Goal: Navigation & Orientation: Find specific page/section

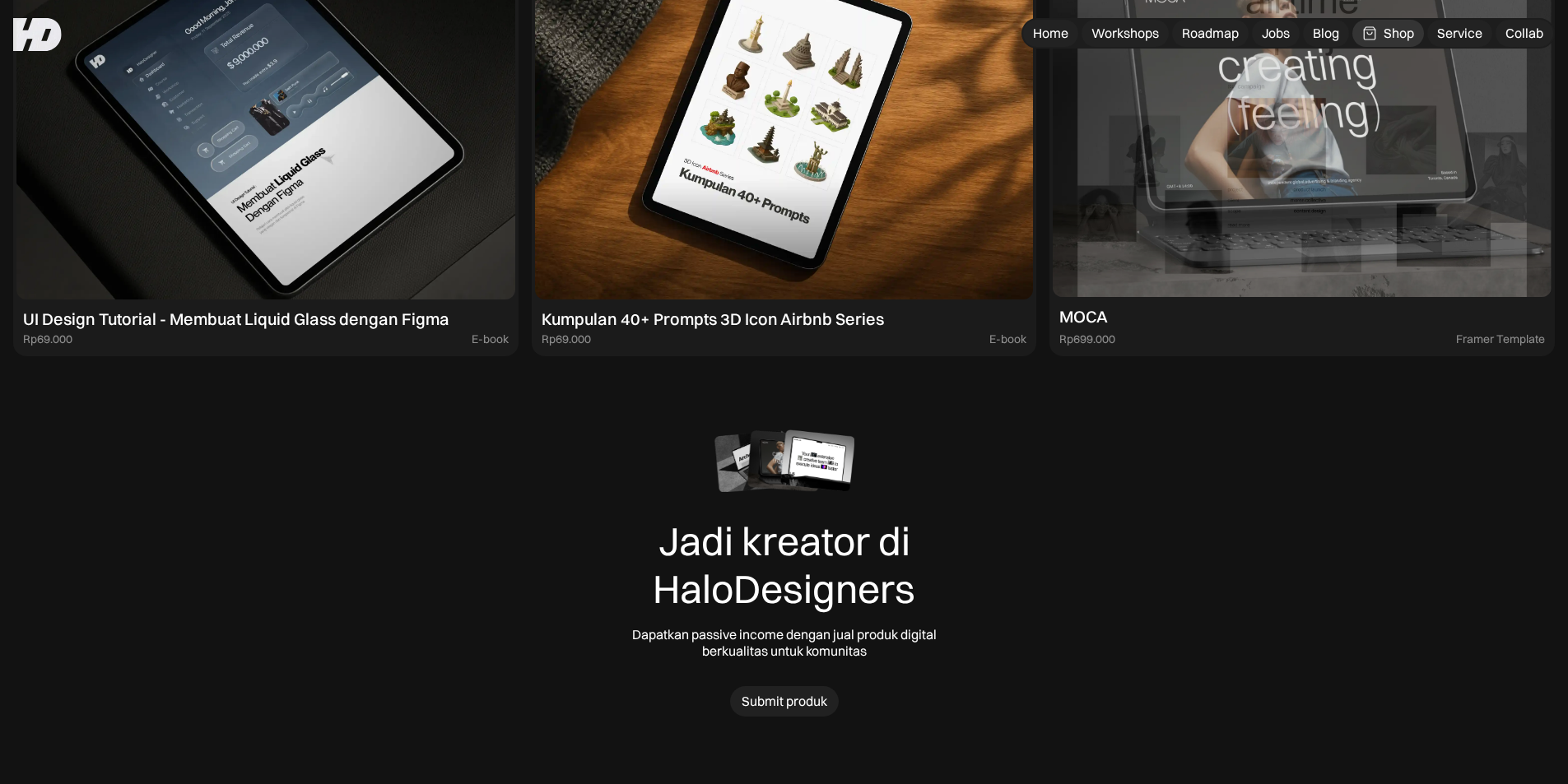
scroll to position [11681, 0]
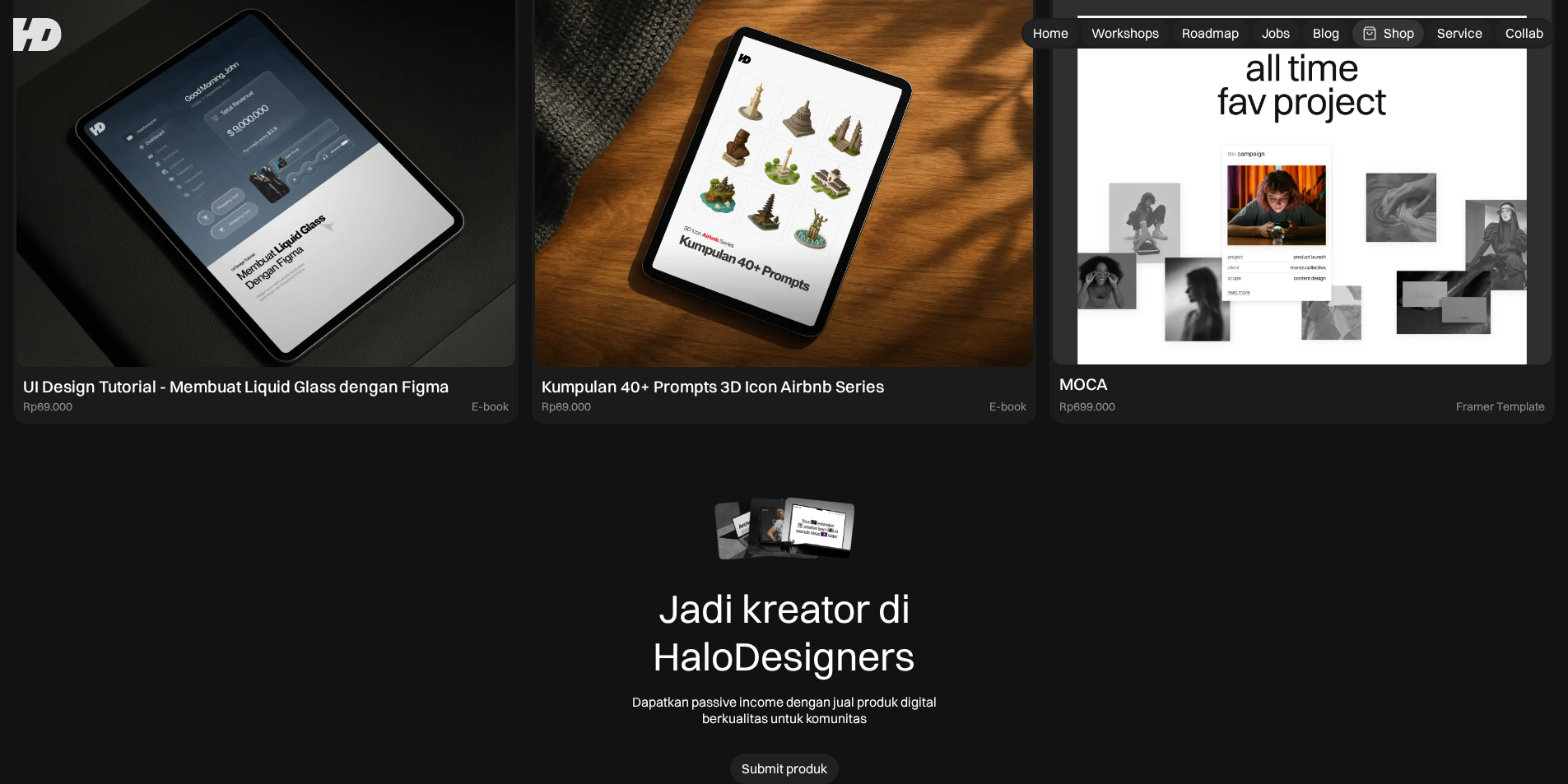
click at [1098, 375] on div "MOCA" at bounding box center [1083, 385] width 49 height 20
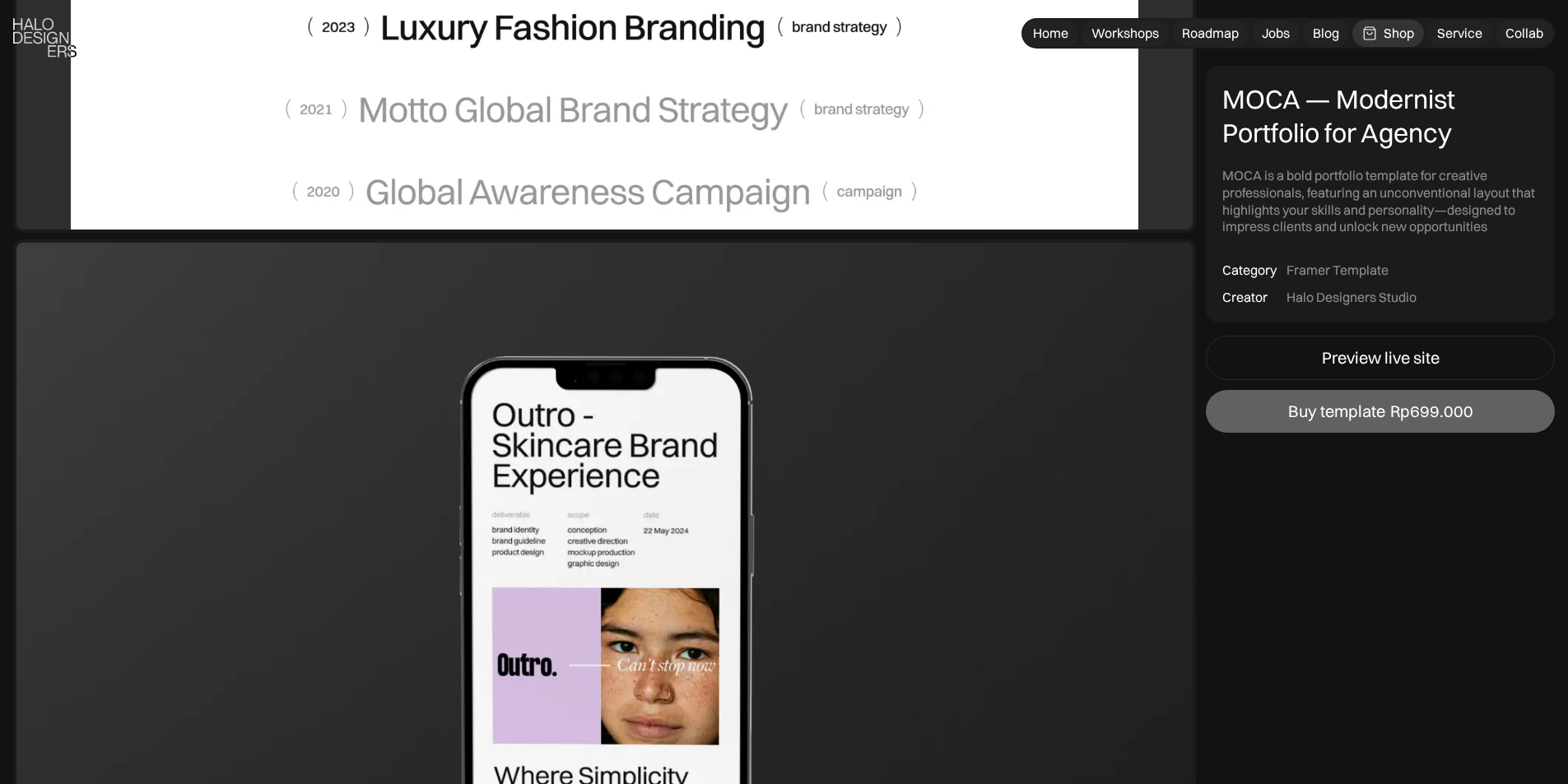
scroll to position [2879, 0]
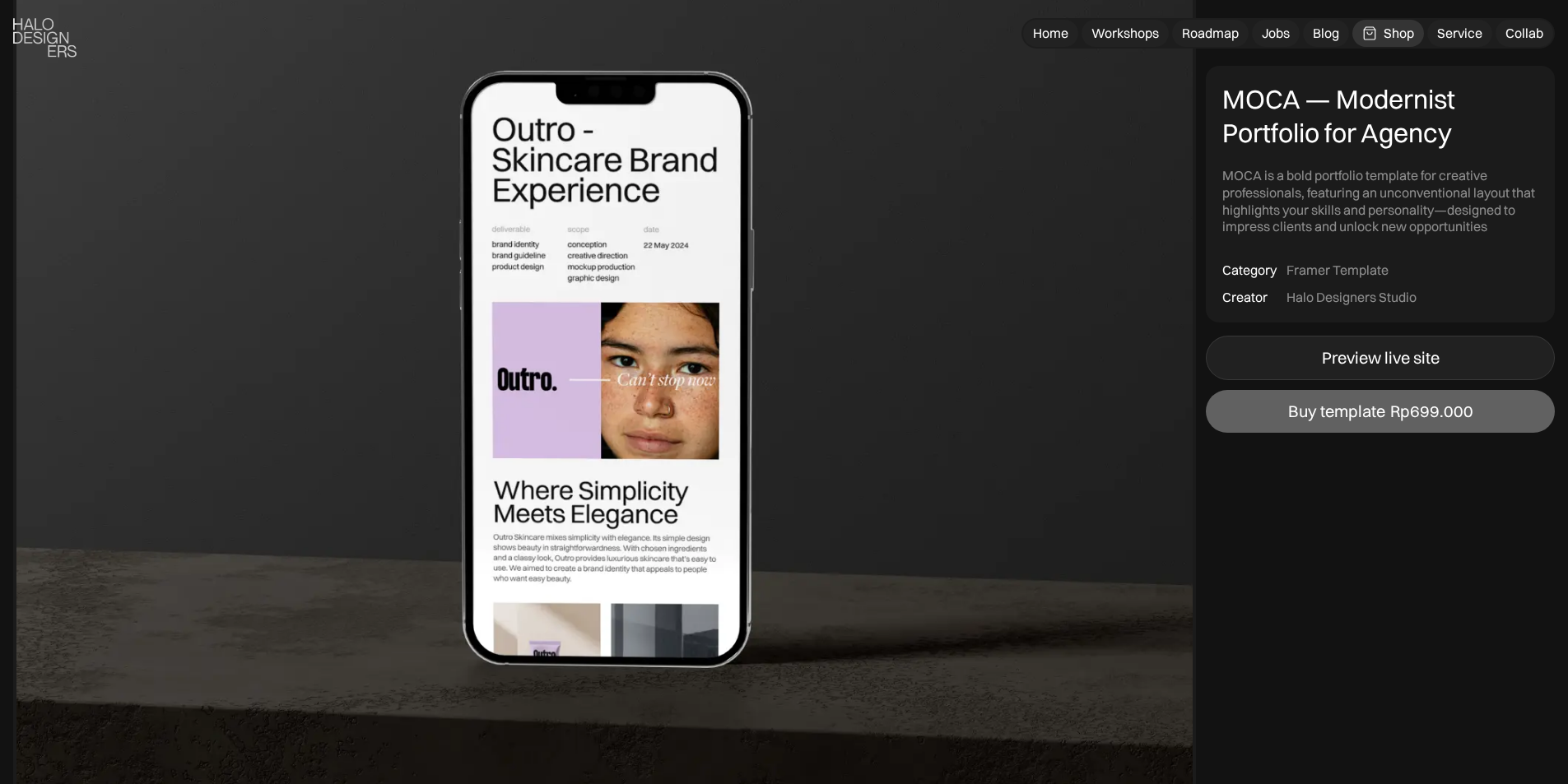
click at [1331, 348] on div "Preview live site" at bounding box center [1381, 358] width 118 height 20
click at [1386, 36] on div "Shop" at bounding box center [1399, 33] width 30 height 17
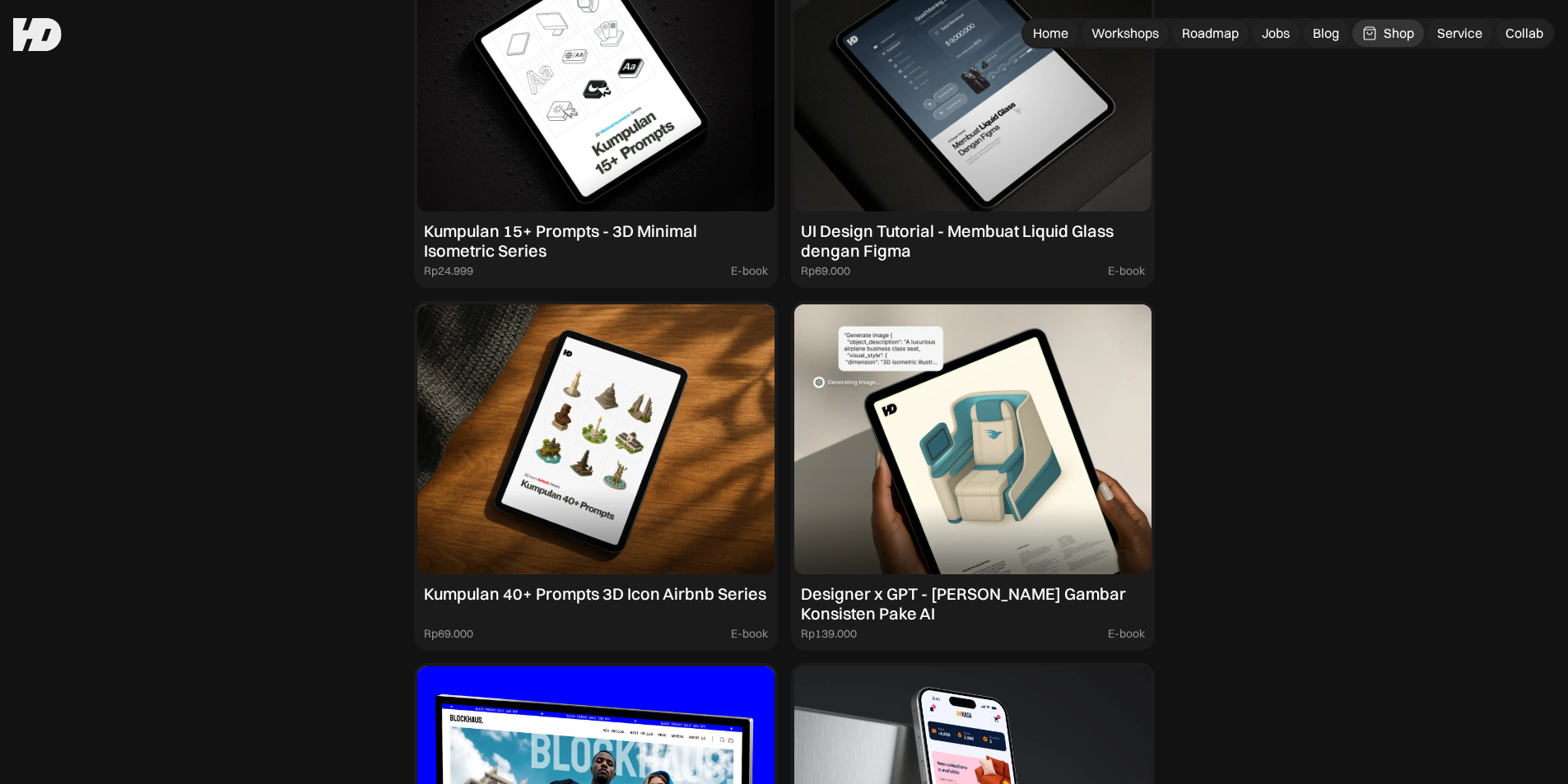
scroll to position [1412, 0]
